Goal: Book appointment/travel/reservation

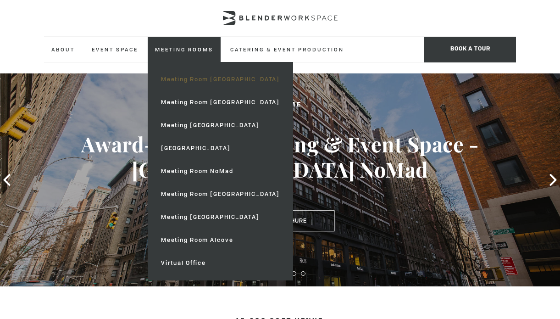
click at [207, 88] on link "Meeting Room [GEOGRAPHIC_DATA]" at bounding box center [221, 79] width 134 height 23
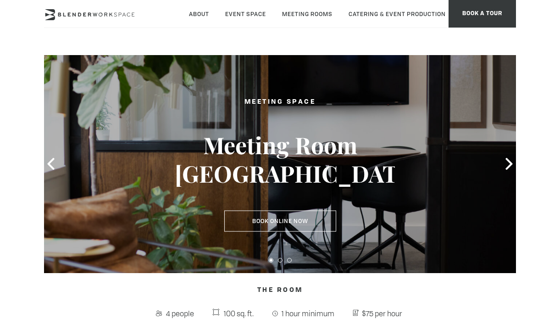
click at [379, 145] on h3 "Meeting Room Madison" at bounding box center [280, 159] width 211 height 57
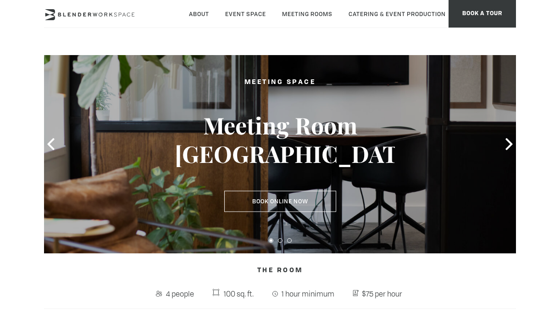
scroll to position [26, 0]
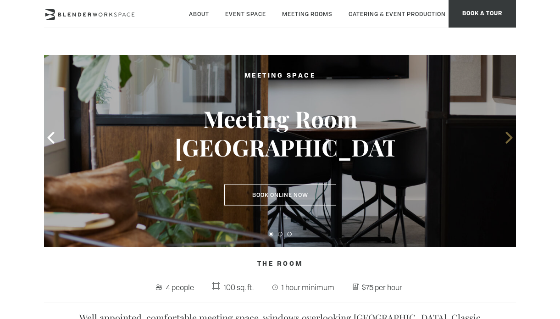
click at [508, 139] on icon at bounding box center [509, 138] width 12 height 12
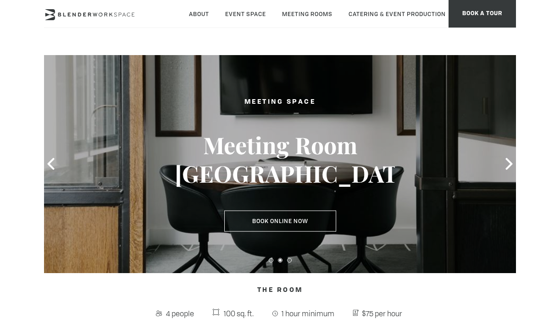
scroll to position [0, 0]
click at [508, 164] on icon at bounding box center [509, 164] width 12 height 12
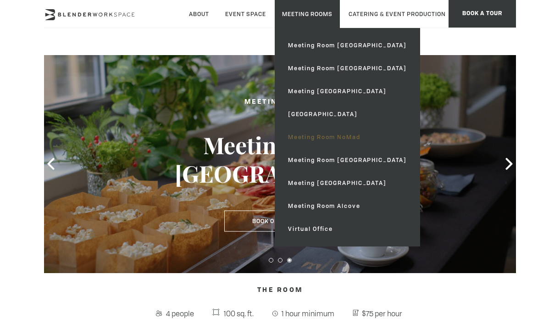
click at [326, 140] on link "Meeting Room NoMad" at bounding box center [348, 137] width 134 height 23
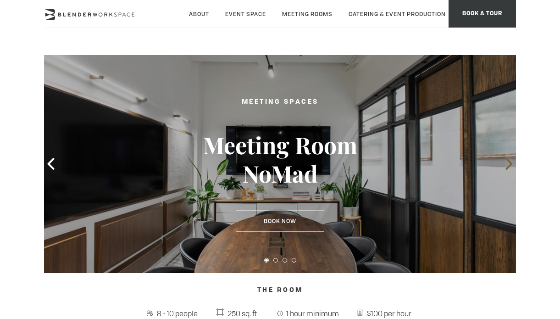
click at [512, 161] on icon at bounding box center [509, 164] width 12 height 12
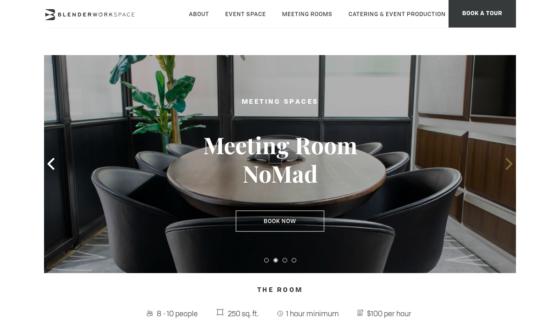
click at [512, 161] on icon at bounding box center [509, 164] width 12 height 12
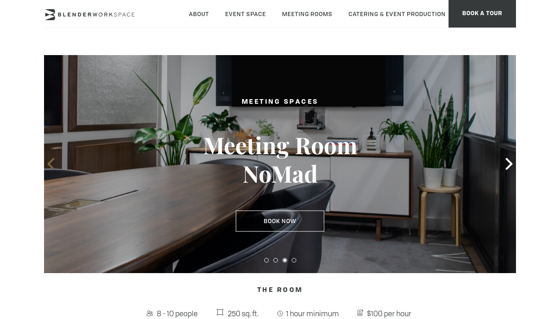
click at [45, 169] on icon at bounding box center [51, 164] width 12 height 12
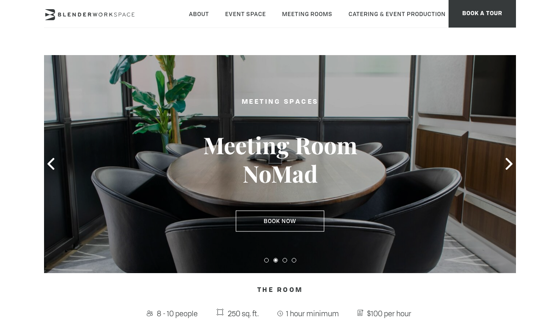
click at [511, 168] on icon at bounding box center [509, 164] width 12 height 12
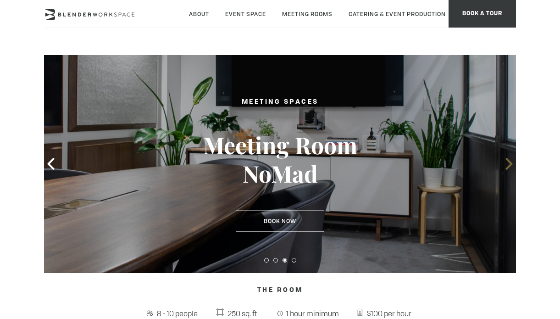
click at [510, 167] on icon at bounding box center [509, 164] width 7 height 12
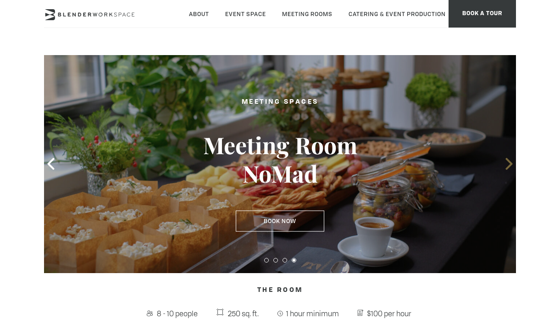
click at [510, 167] on icon at bounding box center [509, 164] width 7 height 12
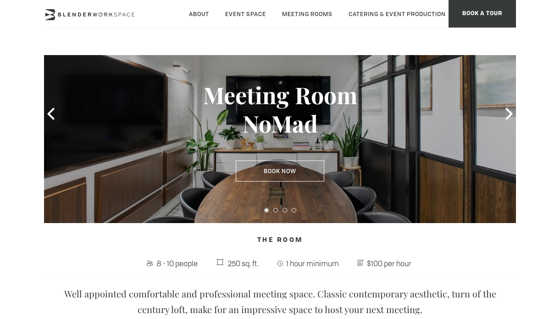
scroll to position [70, 0]
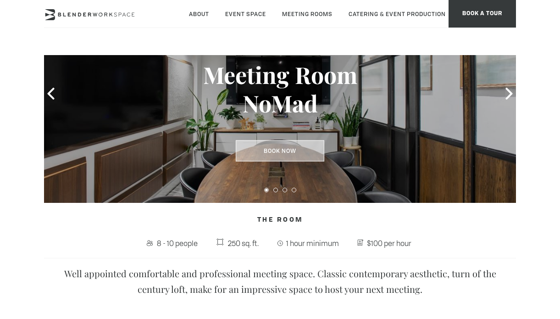
click at [291, 156] on link "Book Now" at bounding box center [280, 150] width 89 height 21
